Goal: Check status

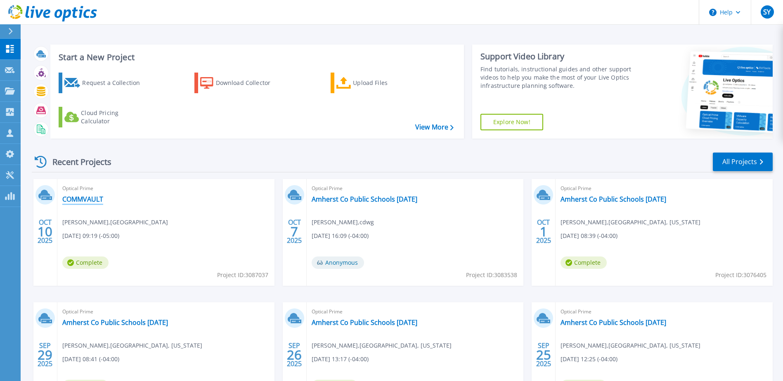
click at [74, 202] on link "COMMVAULT" at bounding box center [82, 199] width 41 height 8
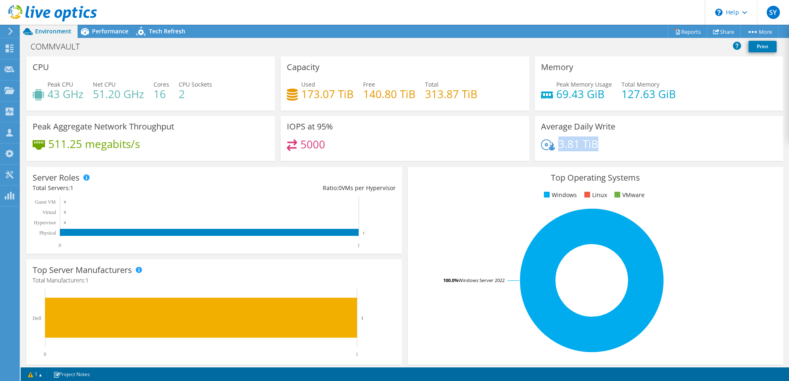
drag, startPoint x: 594, startPoint y: 144, endPoint x: 555, endPoint y: 148, distance: 39.0
click at [558, 148] on h4 "3.81 TiB" at bounding box center [578, 143] width 40 height 9
